Goal: Obtain resource: Obtain resource

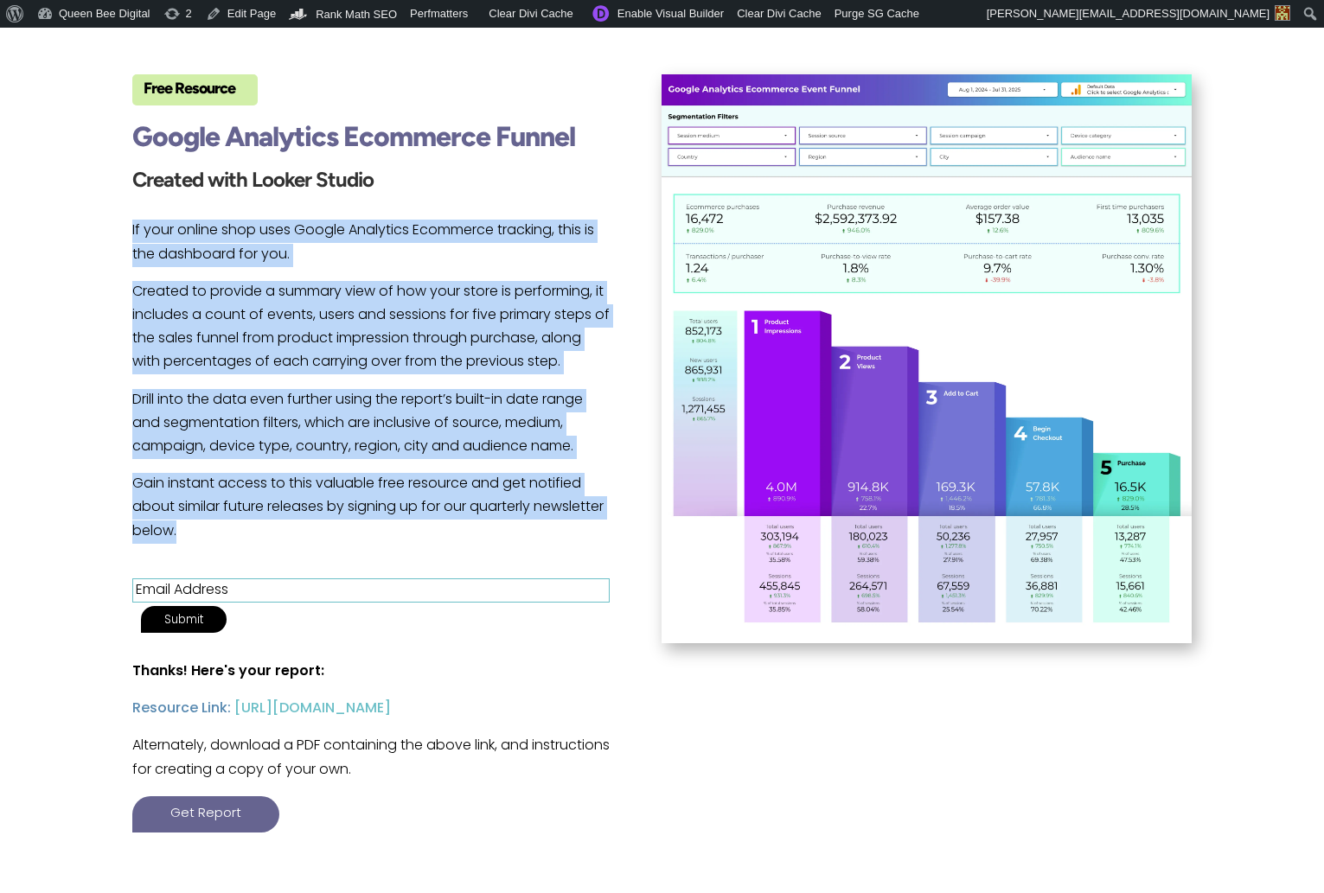
drag, startPoint x: 124, startPoint y: 227, endPoint x: 279, endPoint y: 527, distance: 337.2
click at [279, 527] on div "Free Resource Google Analytics Ecommerce Funnel Created with Looker Studio If y…" at bounding box center [662, 474] width 1324 height 905
copy div "If your online shop uses Google Analytics Ecommerce tracking, this is the dashb…"
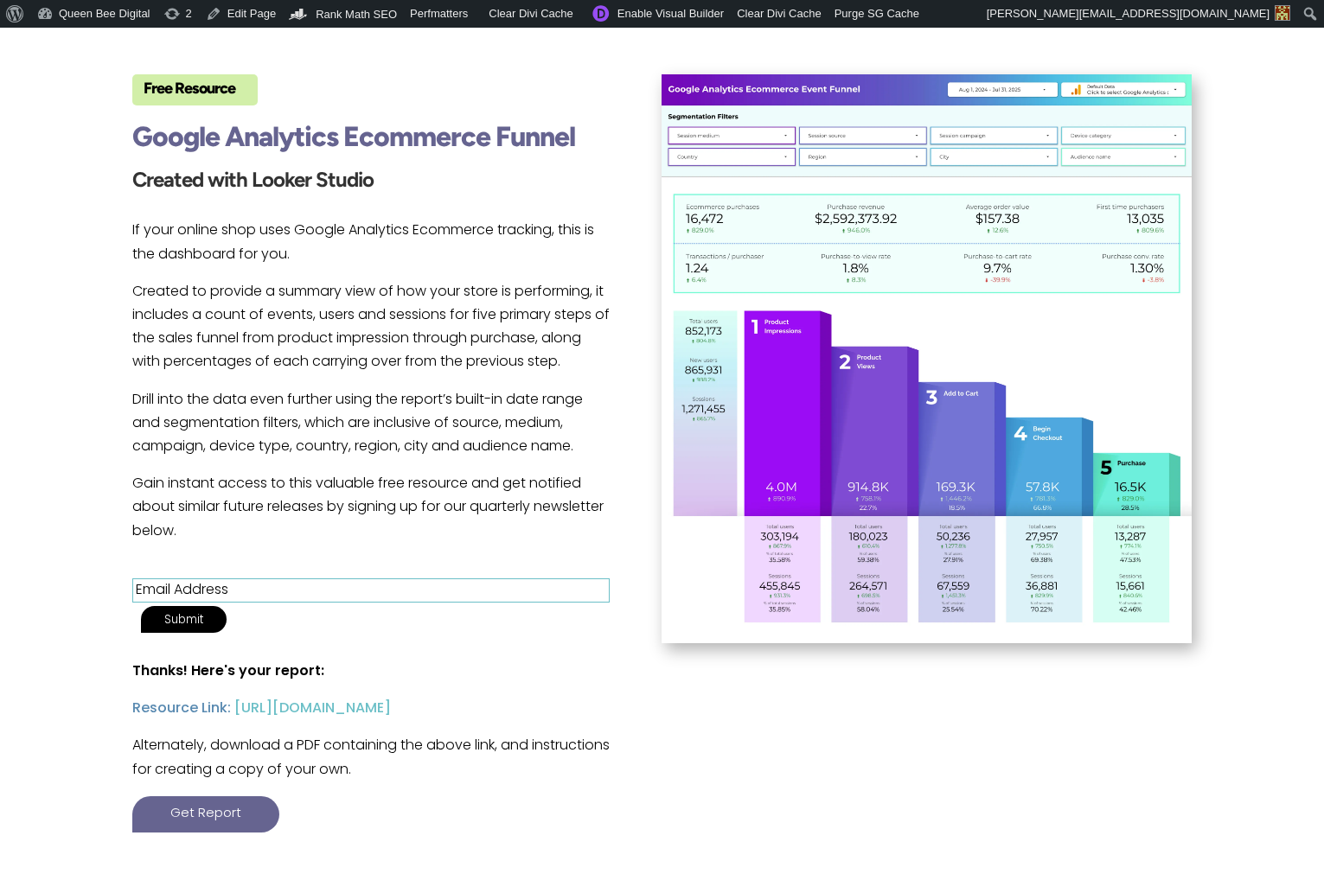
click at [495, 169] on h3 "Created with Looker Studio" at bounding box center [370, 186] width 477 height 34
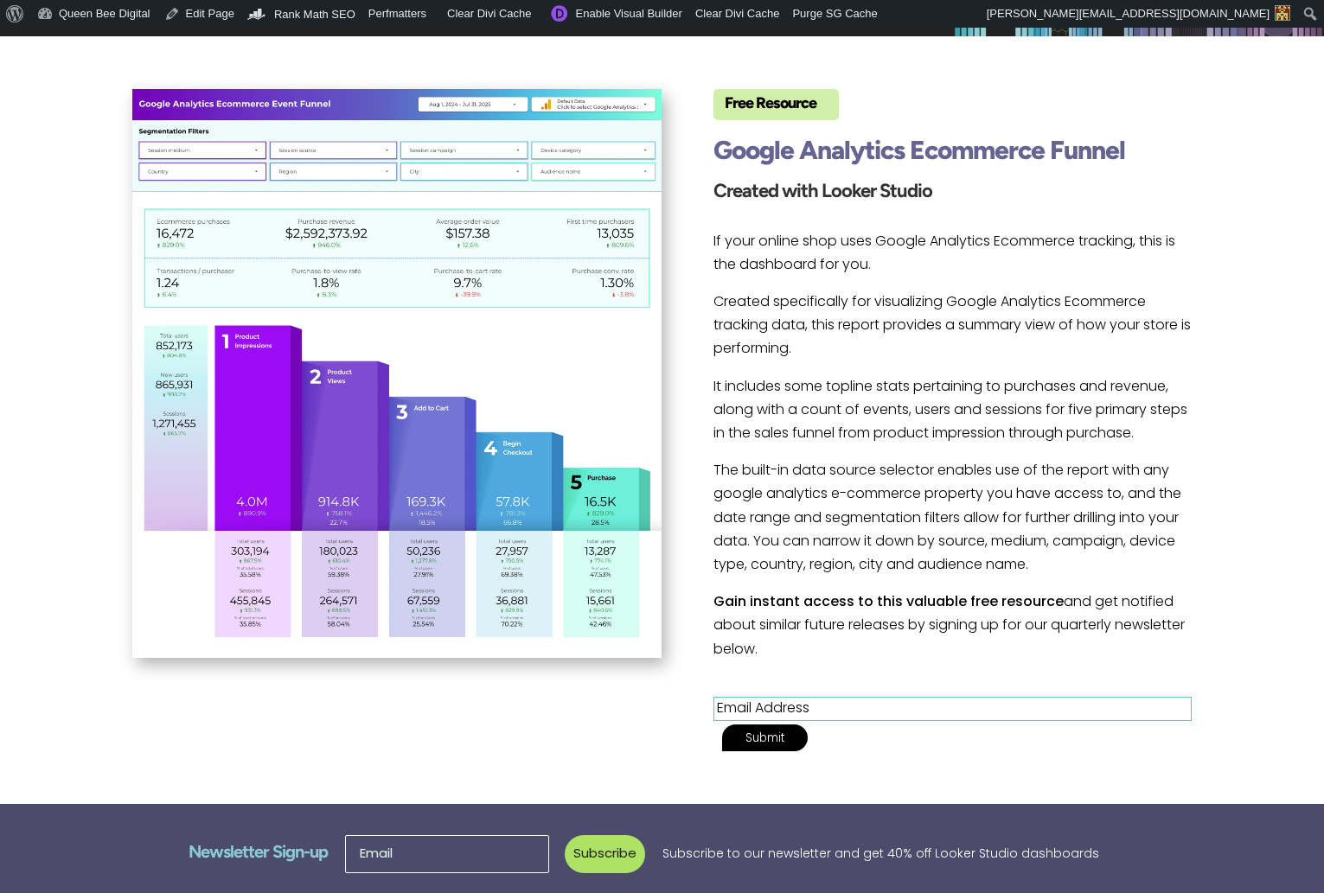
scroll to position [296, 0]
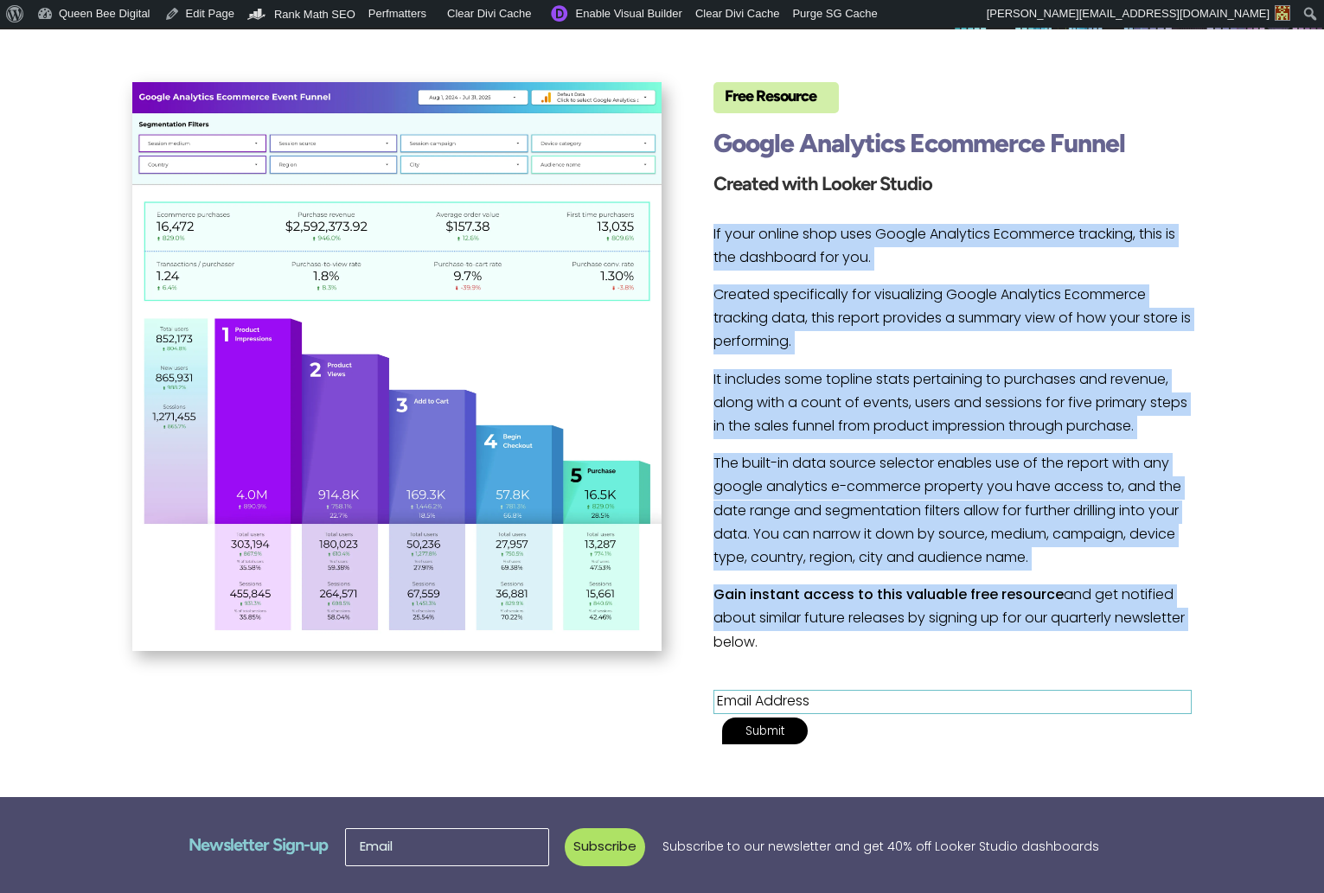
drag, startPoint x: 713, startPoint y: 233, endPoint x: 783, endPoint y: 646, distance: 419.2
click at [783, 646] on div "If your online shop uses Google Analytics Ecommerce tracking, this is the dashb…" at bounding box center [951, 439] width 477 height 431
copy div "If your online shop uses Google Analytics Ecommerce tracking, this is the dashb…"
